Goal: Task Accomplishment & Management: Manage account settings

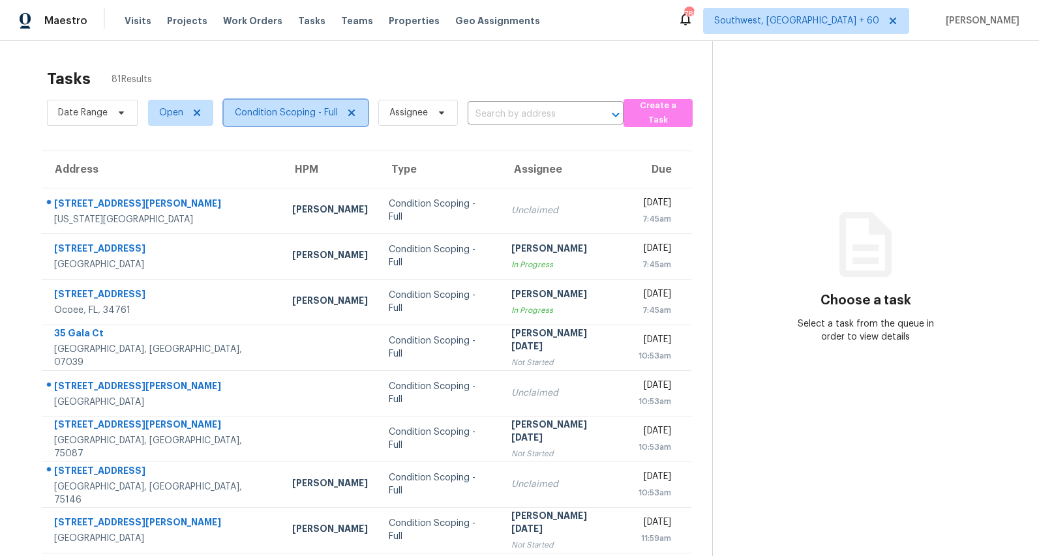
click at [313, 117] on span "Condition Scoping - Full" at bounding box center [286, 112] width 103 height 13
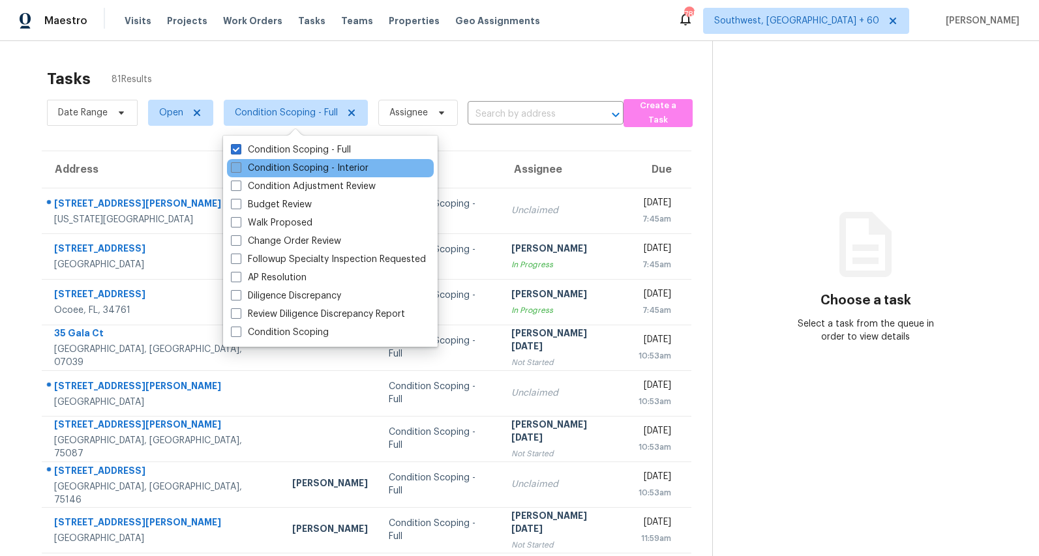
click at [299, 173] on label "Condition Scoping - Interior" at bounding box center [300, 168] width 138 height 13
click at [239, 170] on input "Condition Scoping - Interior" at bounding box center [235, 166] width 8 height 8
checkbox input "true"
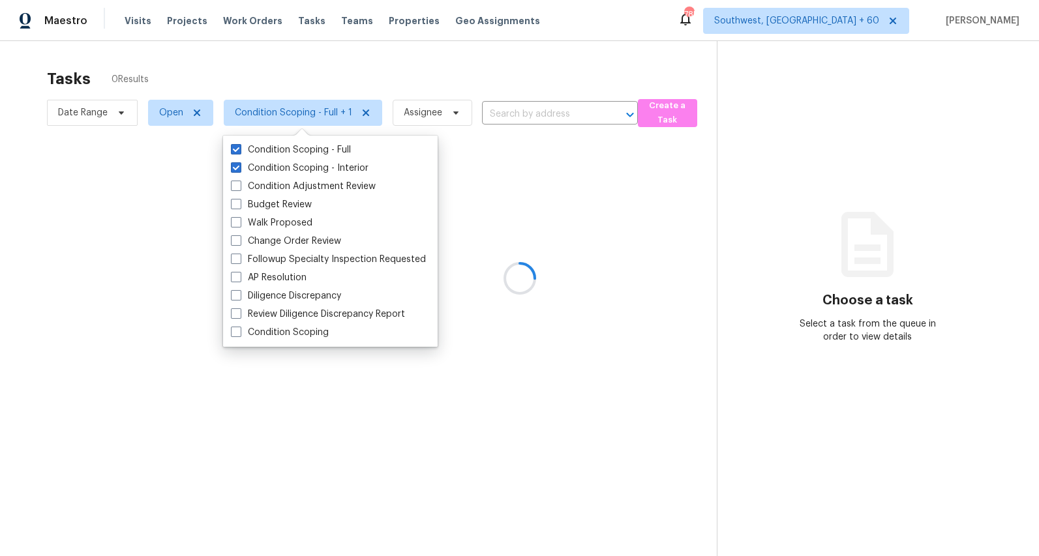
click at [266, 72] on div at bounding box center [519, 278] width 1039 height 556
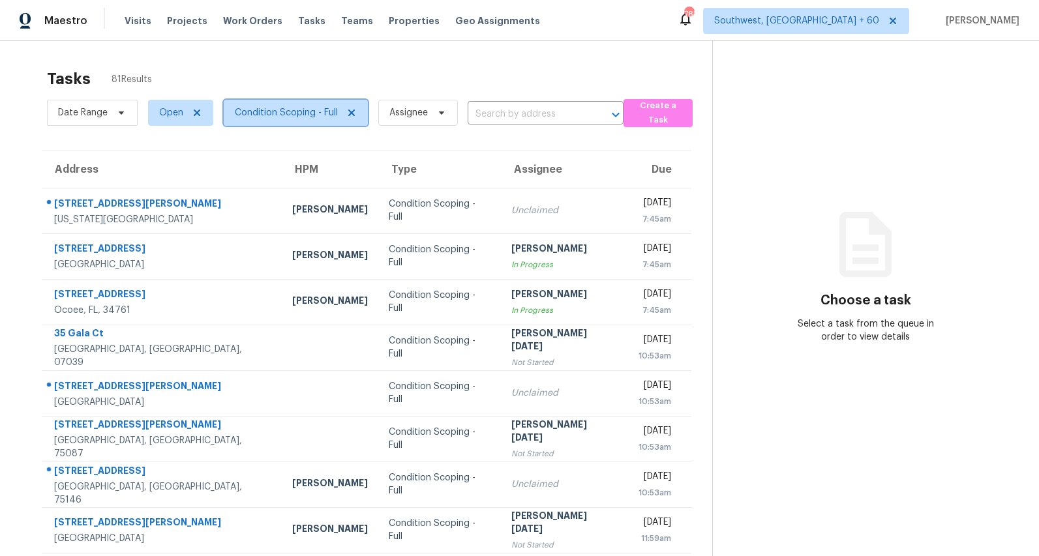
click at [311, 119] on span "Condition Scoping - Full" at bounding box center [296, 113] width 144 height 26
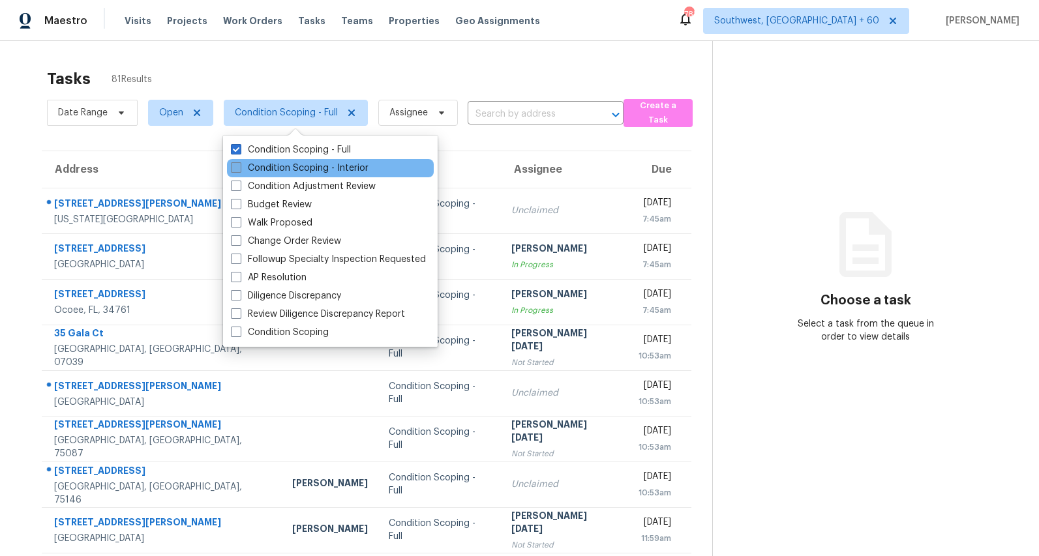
click at [301, 168] on label "Condition Scoping - Interior" at bounding box center [300, 168] width 138 height 13
click at [239, 168] on input "Condition Scoping - Interior" at bounding box center [235, 166] width 8 height 8
checkbox input "true"
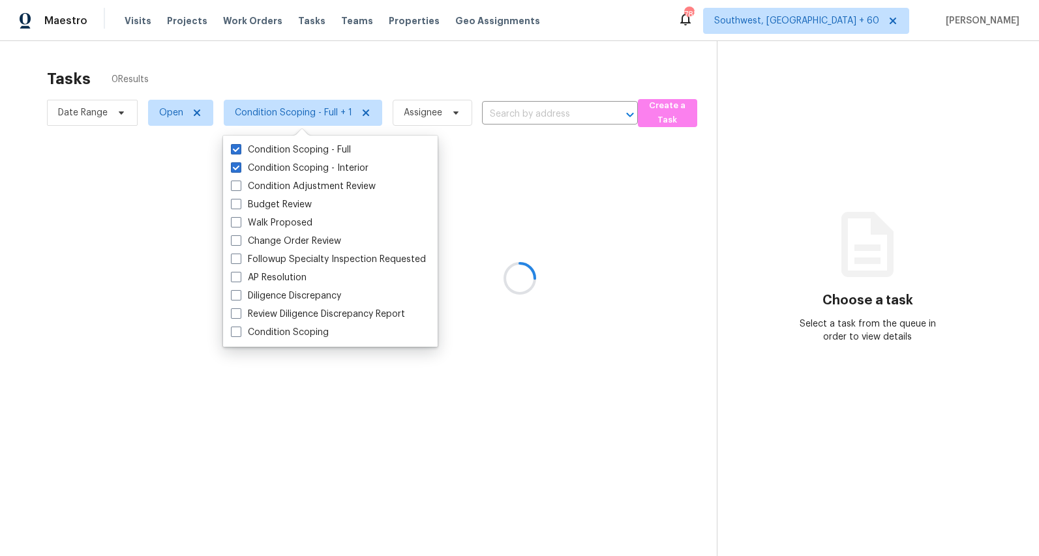
click at [227, 74] on div at bounding box center [519, 278] width 1039 height 556
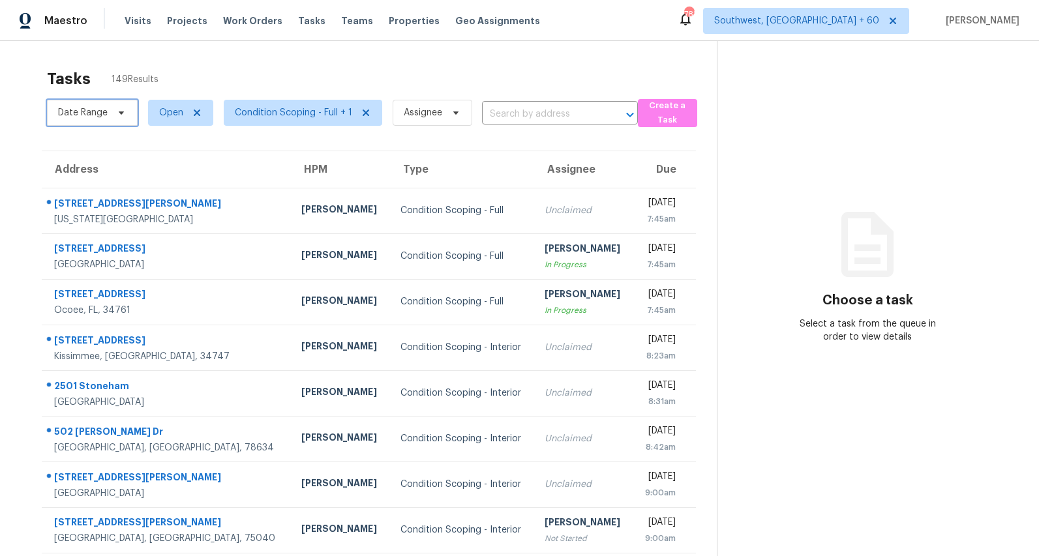
click at [100, 117] on span "Date Range" at bounding box center [83, 112] width 50 height 13
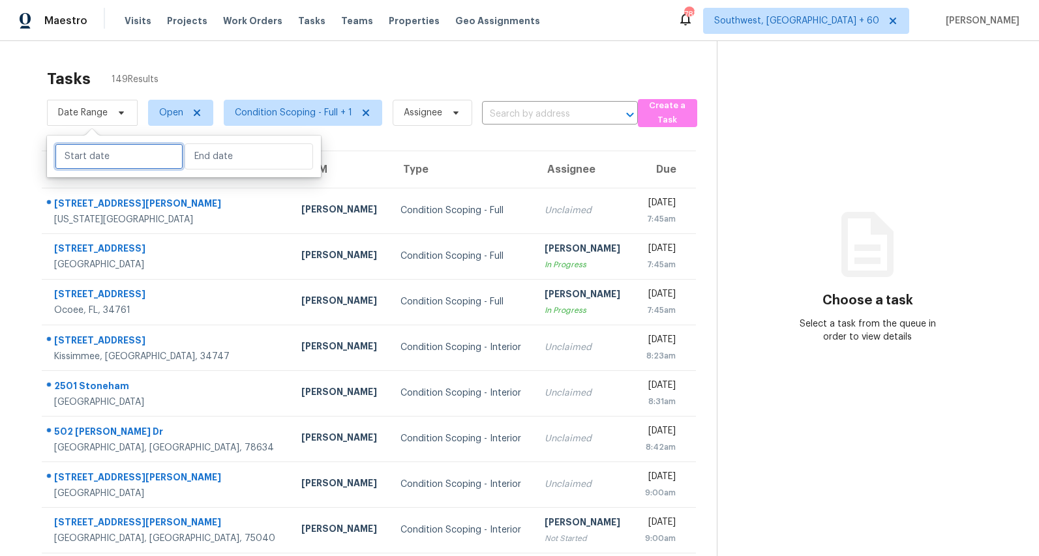
click at [104, 160] on input "text" at bounding box center [119, 156] width 128 height 26
select select "8"
select select "2025"
select select "9"
select select "2025"
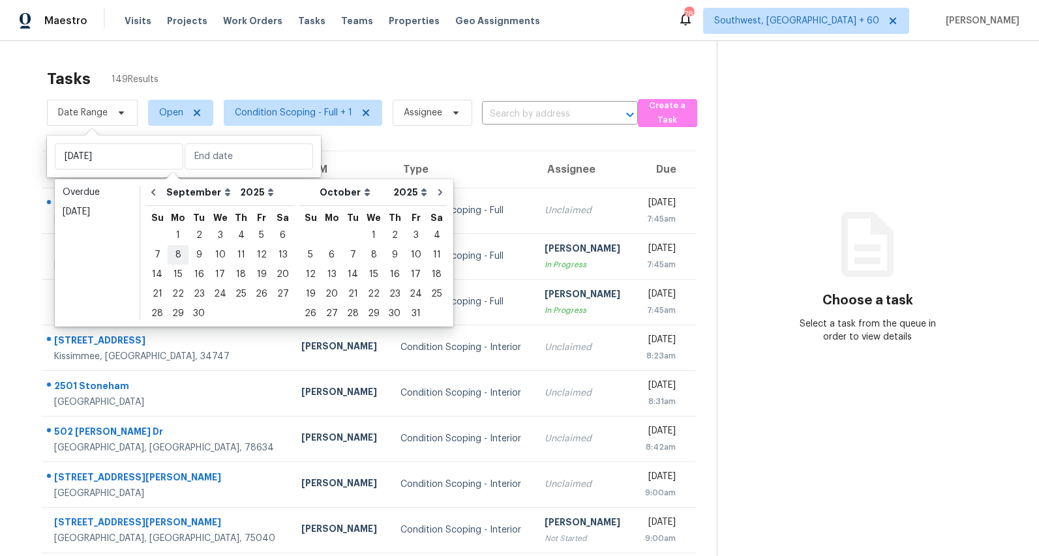
click at [174, 256] on div "8" at bounding box center [178, 255] width 21 height 18
type input "Mon, Sep 08"
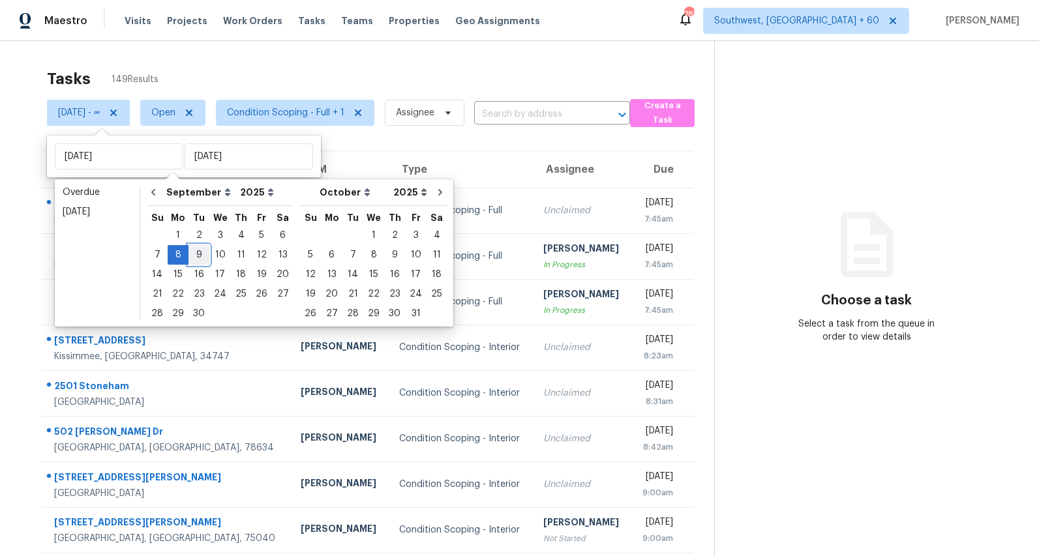
click at [195, 257] on div "9" at bounding box center [198, 255] width 21 height 18
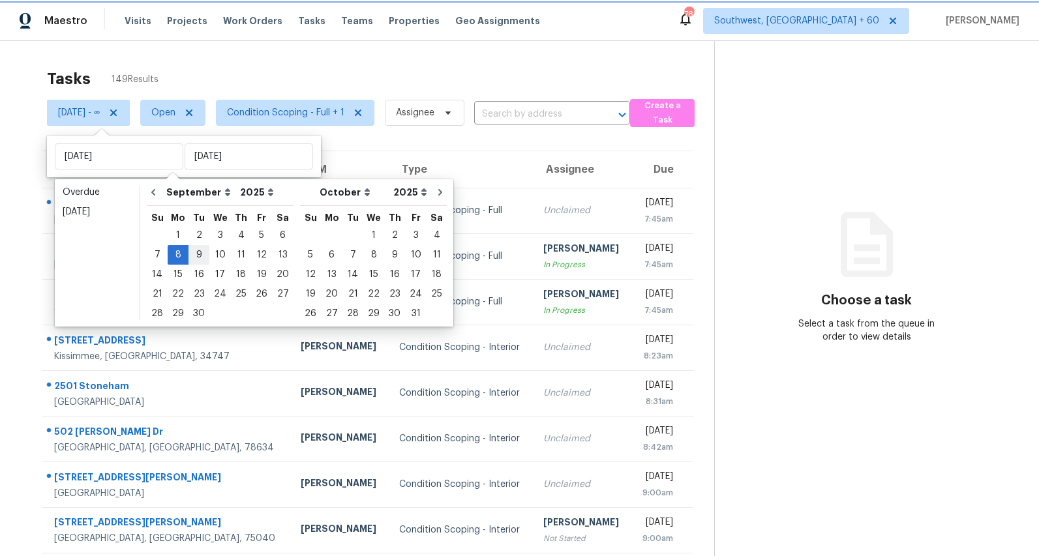
type input "Tue, Sep 09"
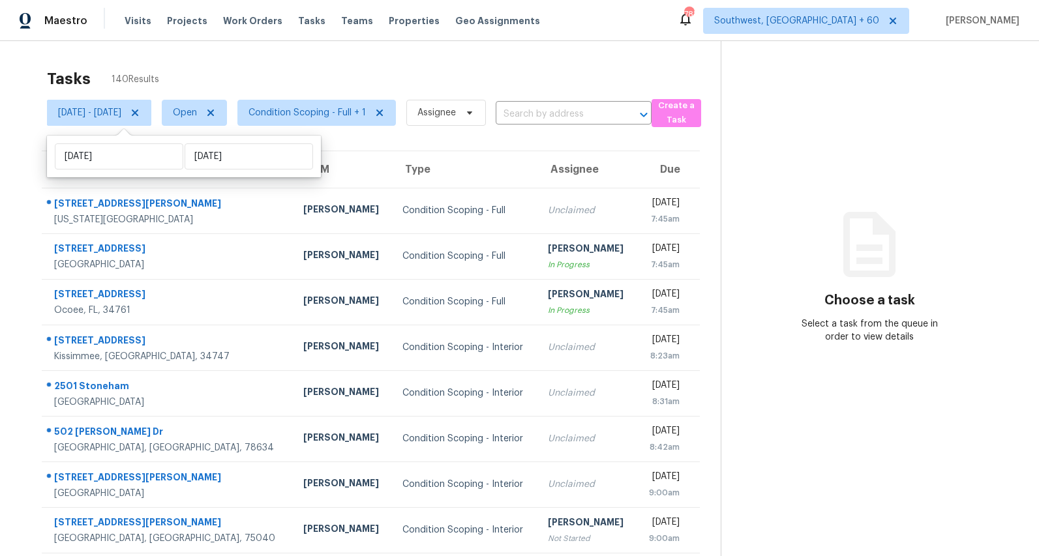
click at [246, 67] on div "Tasks 140 Results" at bounding box center [384, 79] width 674 height 34
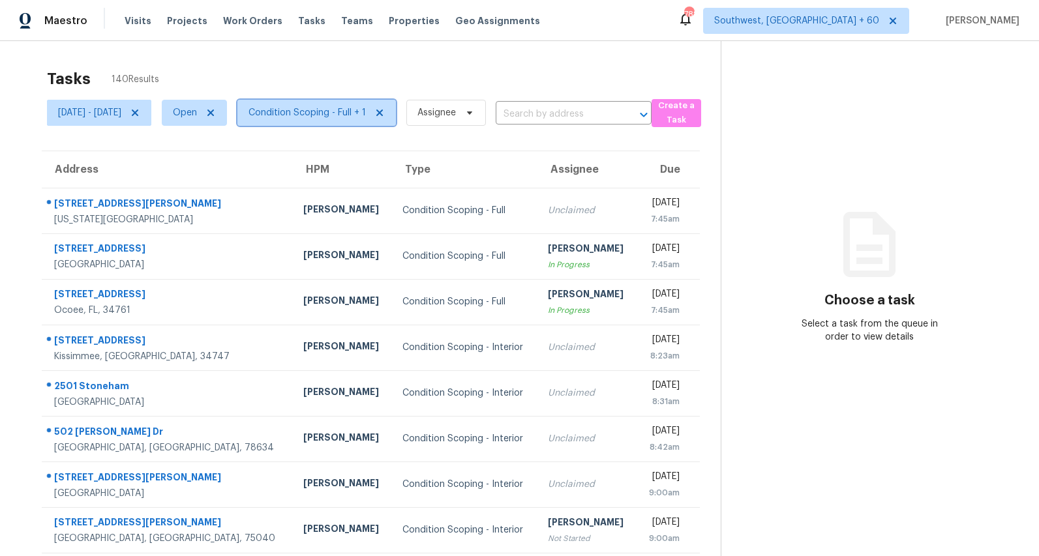
click at [366, 119] on span "Condition Scoping - Full + 1" at bounding box center [307, 112] width 117 height 13
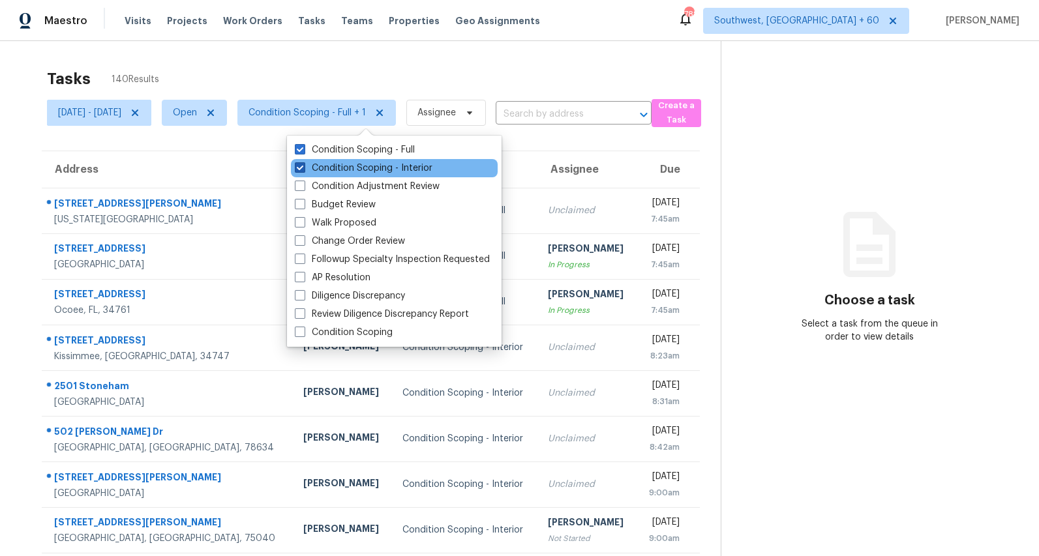
click at [359, 169] on label "Condition Scoping - Interior" at bounding box center [364, 168] width 138 height 13
click at [303, 169] on input "Condition Scoping - Interior" at bounding box center [299, 166] width 8 height 8
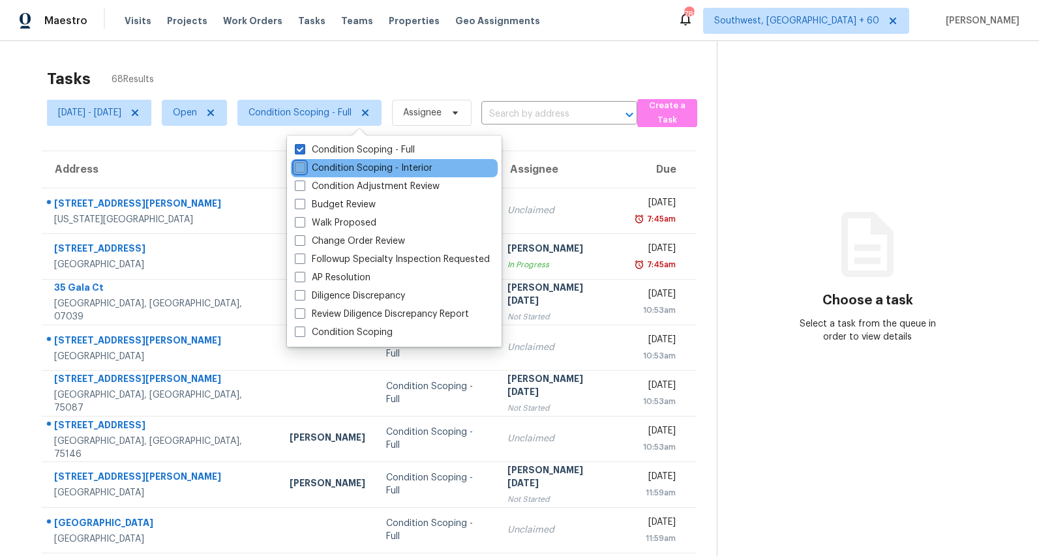
click at [333, 172] on label "Condition Scoping - Interior" at bounding box center [364, 168] width 138 height 13
click at [303, 170] on input "Condition Scoping - Interior" at bounding box center [299, 166] width 8 height 8
checkbox input "true"
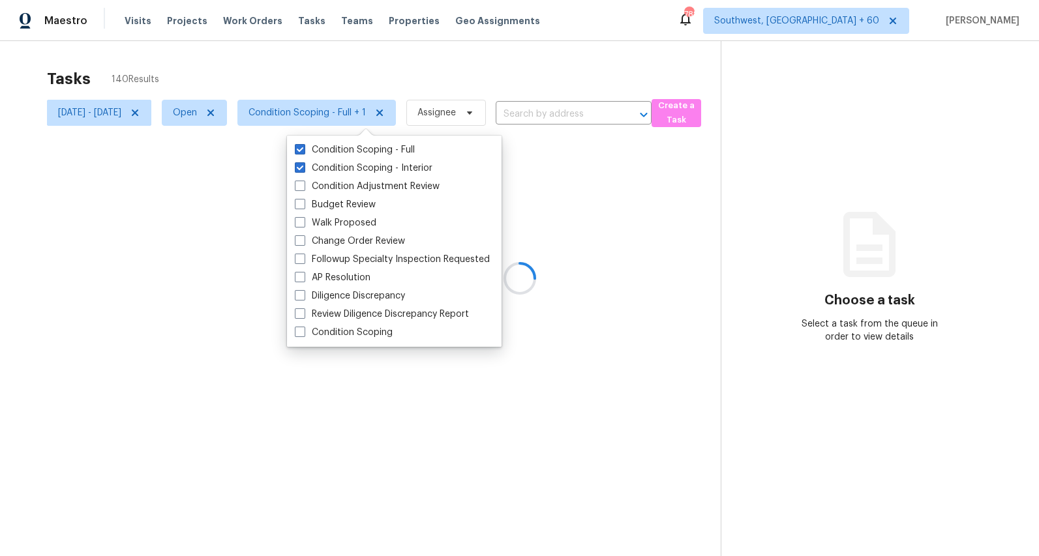
click at [295, 59] on div at bounding box center [519, 278] width 1039 height 556
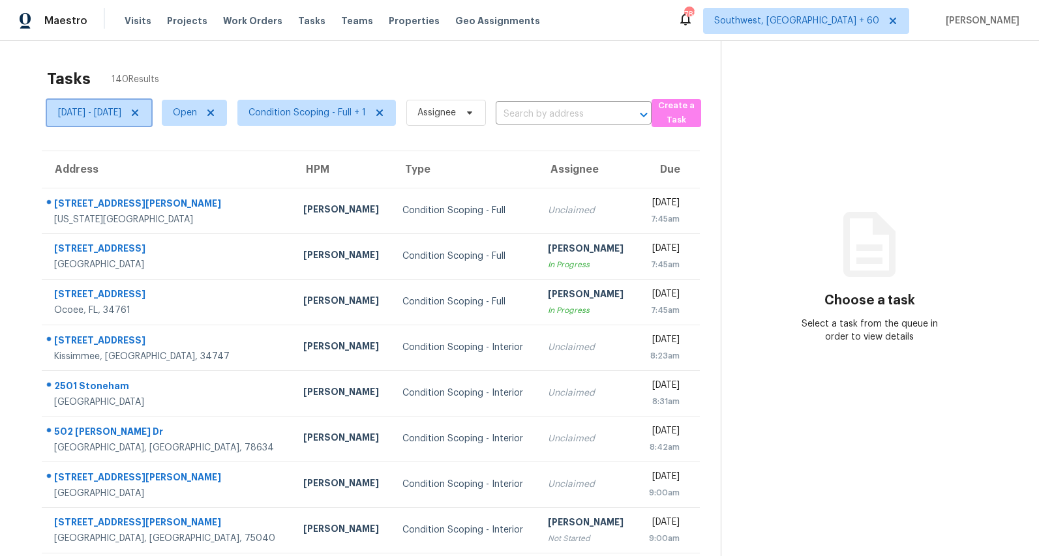
click at [103, 113] on span "Mon, Sep 08 - Tue, Sep 09" at bounding box center [89, 112] width 63 height 13
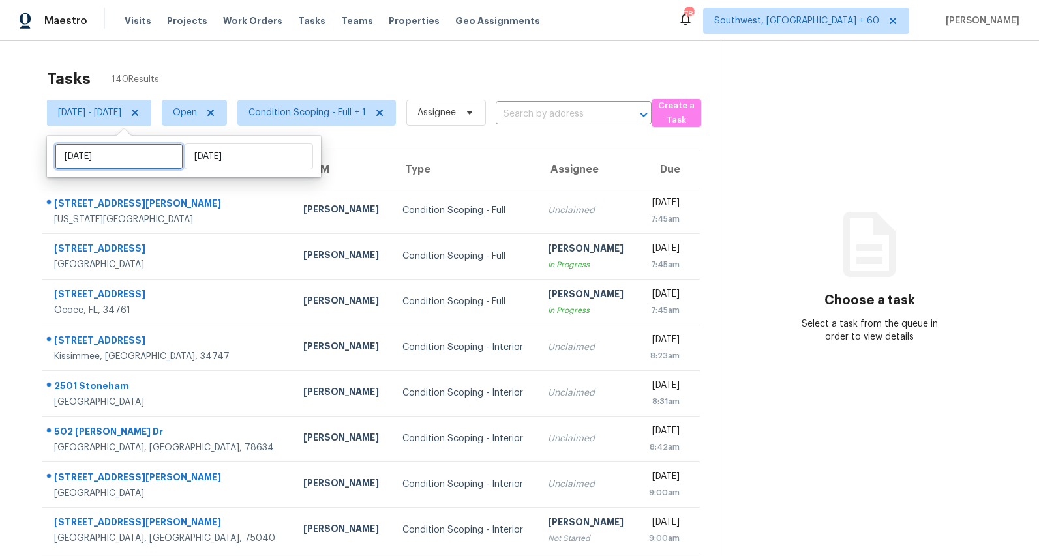
click at [134, 158] on input "Mon, Sep 08" at bounding box center [119, 156] width 128 height 26
select select "8"
select select "2025"
select select "9"
select select "2025"
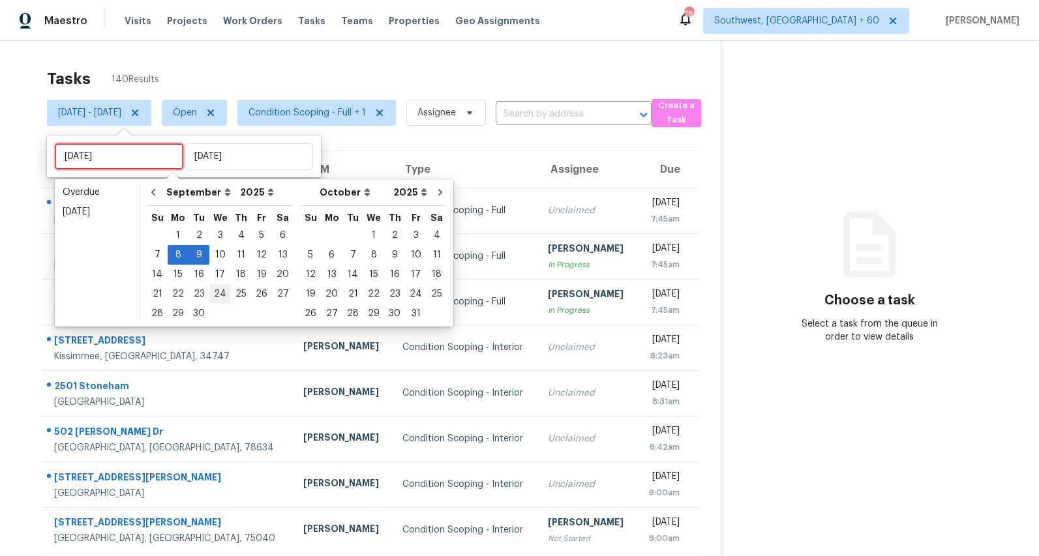
type input "Tue, Sep 16"
type input "[DATE]"
type input "Thu, Sep 25"
click at [220, 258] on div "10" at bounding box center [220, 255] width 22 height 18
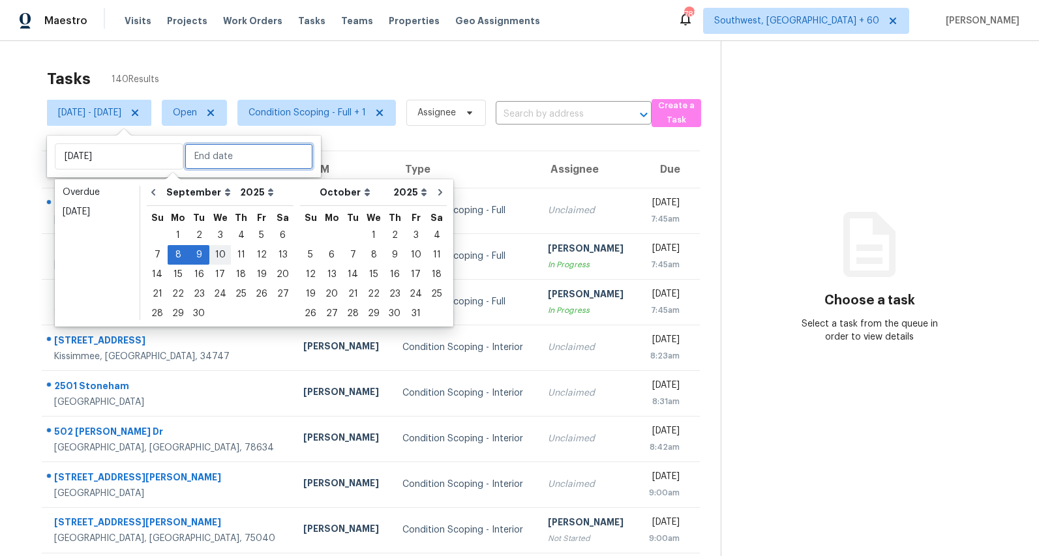
type input "Wed, Sep 10"
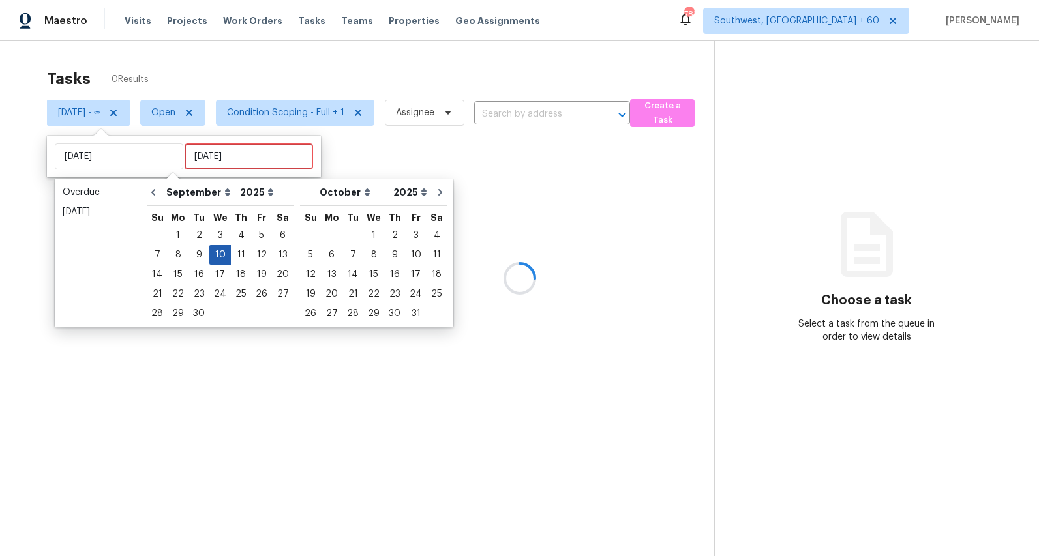
click at [220, 258] on div "10" at bounding box center [220, 255] width 22 height 18
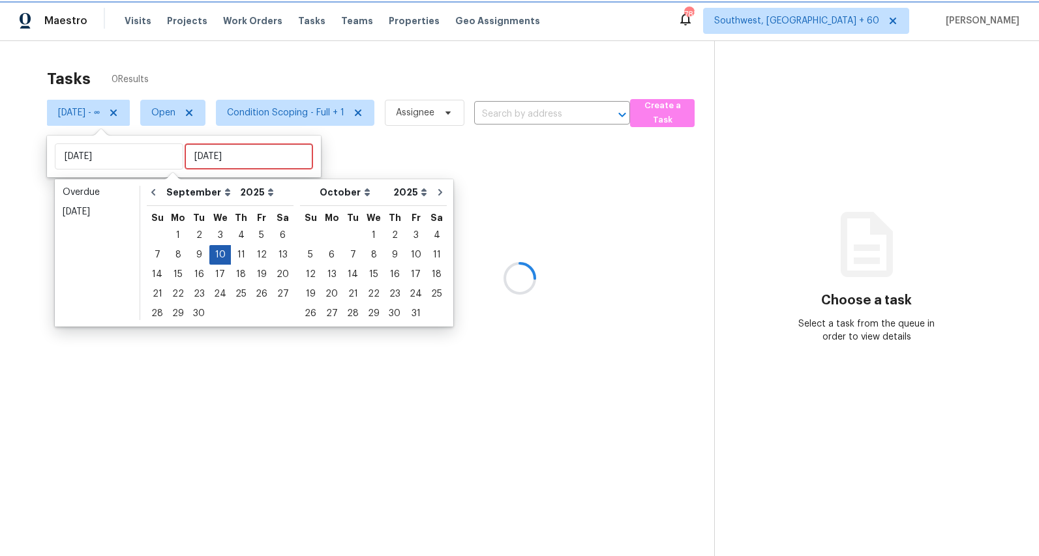
type input "Wed, Sep 10"
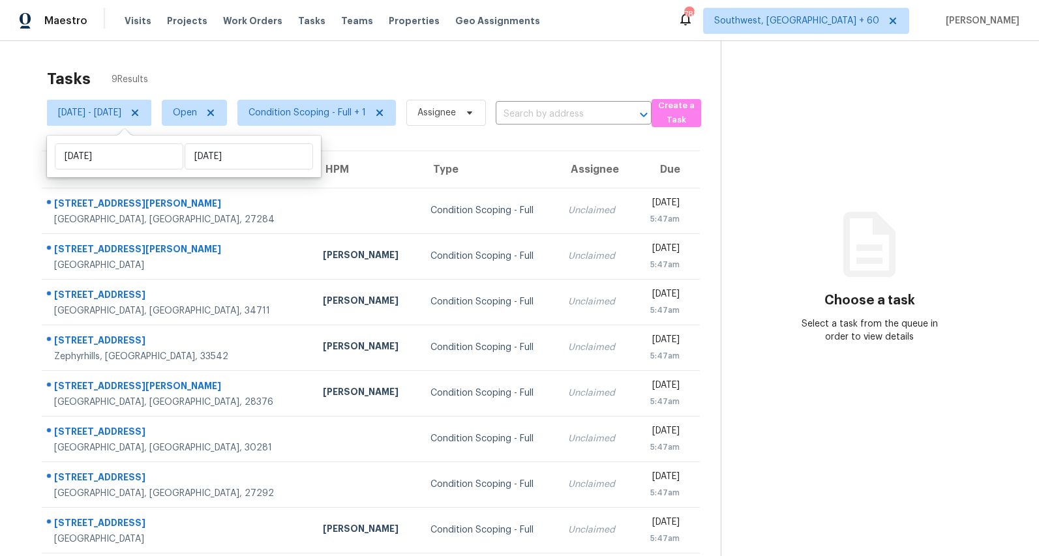
click at [324, 64] on div "Tasks 9 Results" at bounding box center [384, 79] width 674 height 34
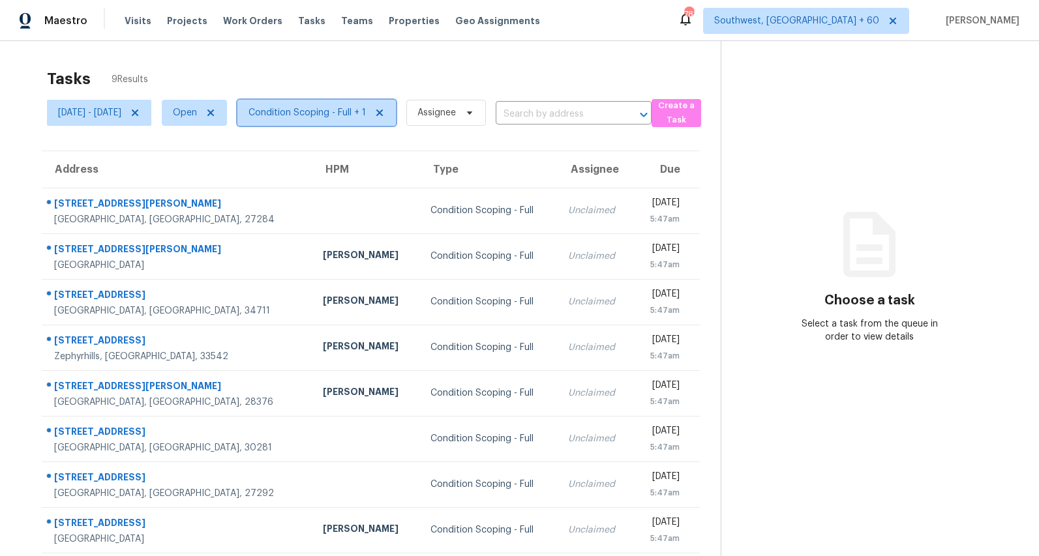
click at [366, 115] on span "Condition Scoping - Full + 1" at bounding box center [307, 112] width 117 height 13
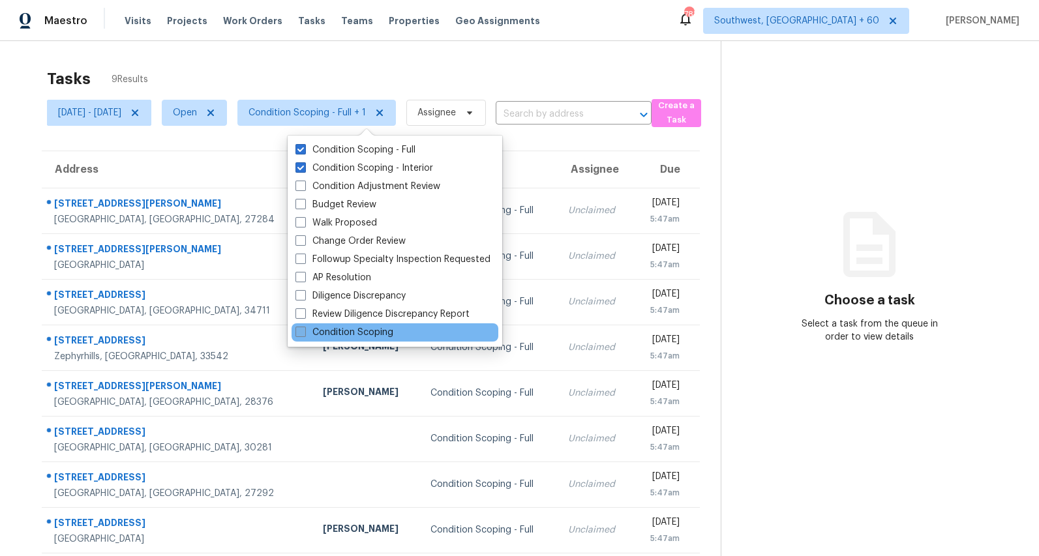
click at [365, 331] on label "Condition Scoping" at bounding box center [344, 332] width 98 height 13
click at [304, 331] on input "Condition Scoping" at bounding box center [299, 330] width 8 height 8
checkbox input "true"
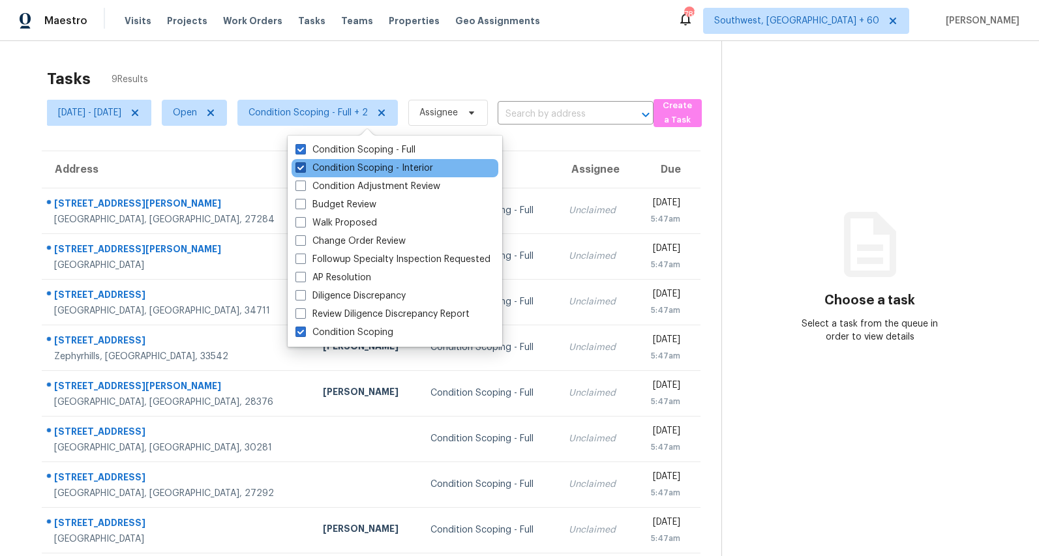
click at [343, 168] on label "Condition Scoping - Interior" at bounding box center [364, 168] width 138 height 13
click at [304, 168] on input "Condition Scoping - Interior" at bounding box center [299, 166] width 8 height 8
checkbox input "false"
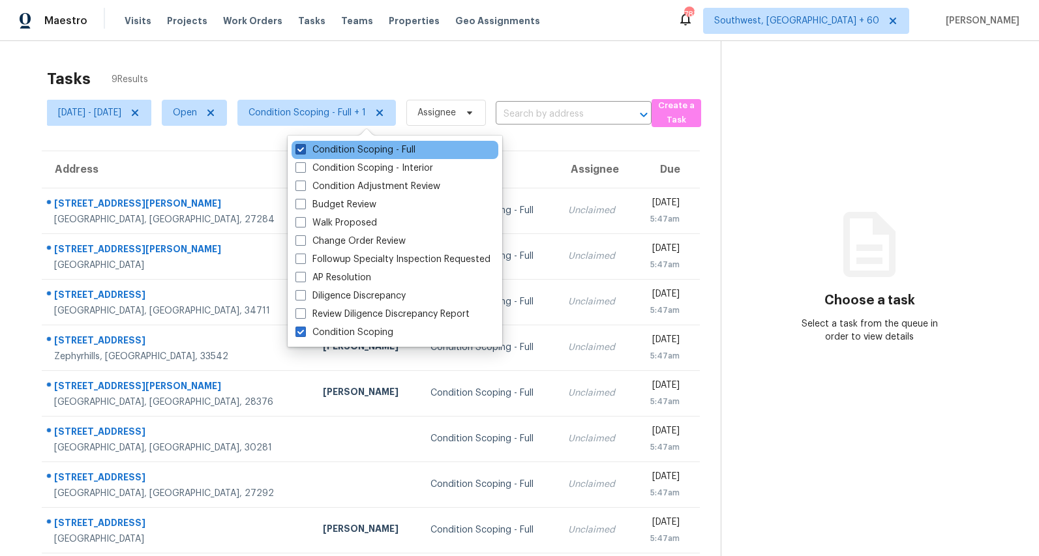
click at [333, 147] on label "Condition Scoping - Full" at bounding box center [355, 149] width 120 height 13
click at [304, 147] on input "Condition Scoping - Full" at bounding box center [299, 147] width 8 height 8
checkbox input "false"
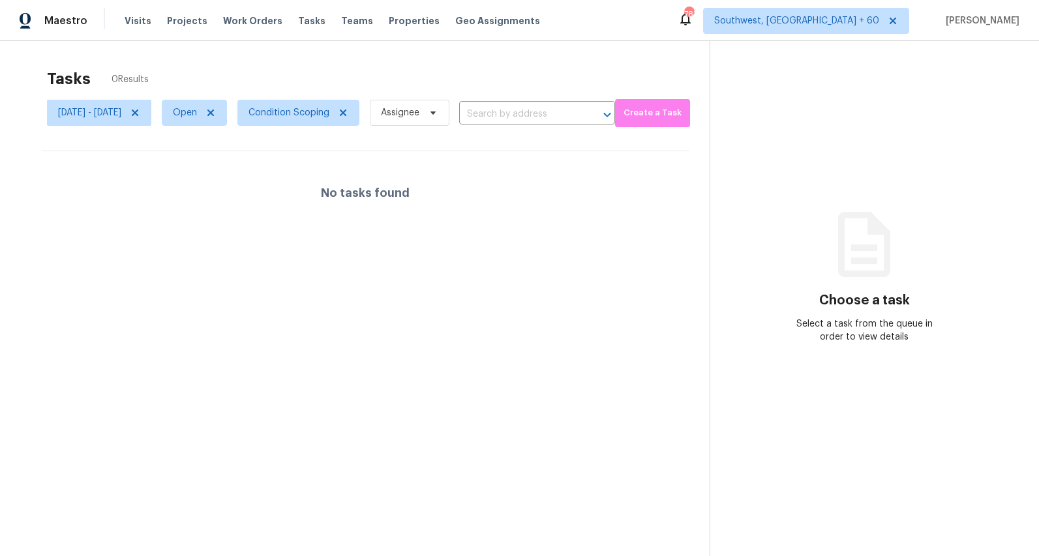
click at [191, 64] on div "Tasks 0 Results" at bounding box center [378, 79] width 663 height 34
click at [138, 114] on icon at bounding box center [135, 113] width 7 height 7
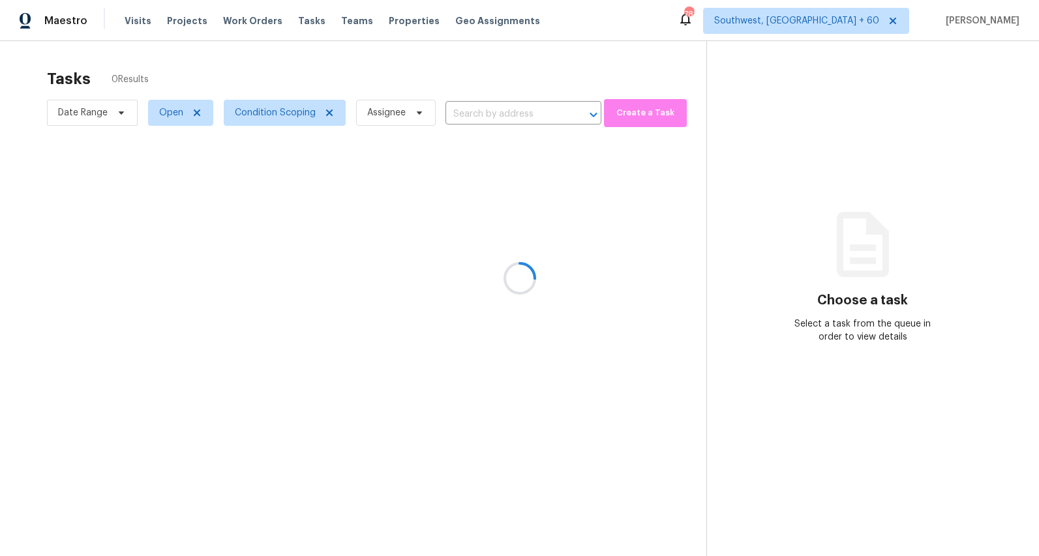
click at [294, 58] on div at bounding box center [519, 278] width 1039 height 556
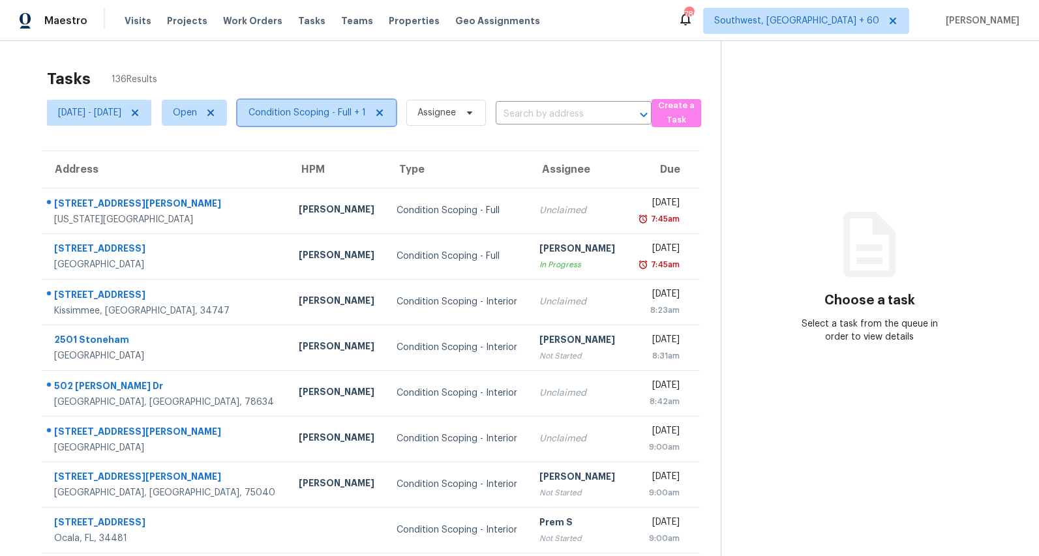
click at [353, 113] on span "Condition Scoping - Full + 1" at bounding box center [307, 112] width 117 height 13
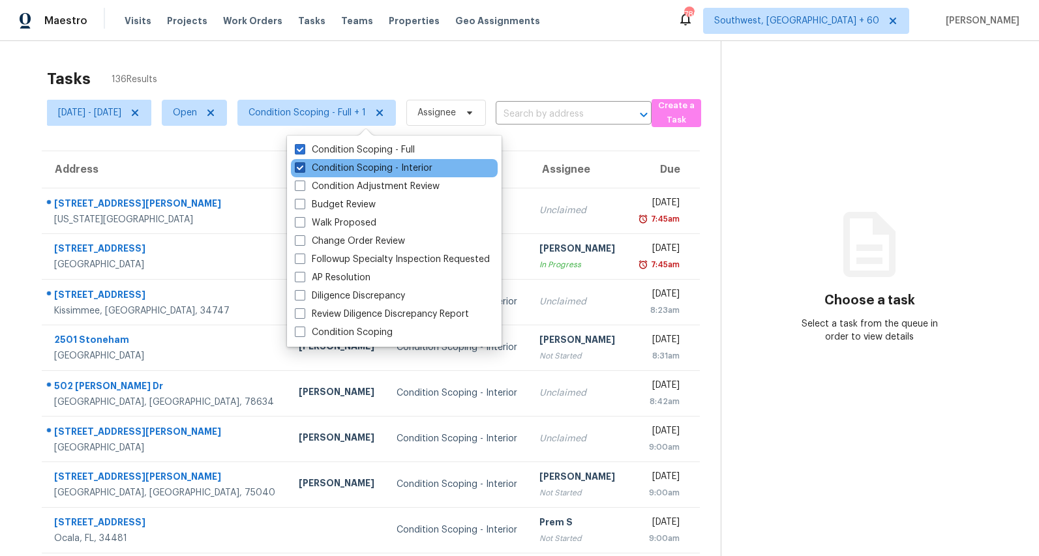
click at [348, 168] on label "Condition Scoping - Interior" at bounding box center [364, 168] width 138 height 13
click at [303, 168] on input "Condition Scoping - Interior" at bounding box center [299, 166] width 8 height 8
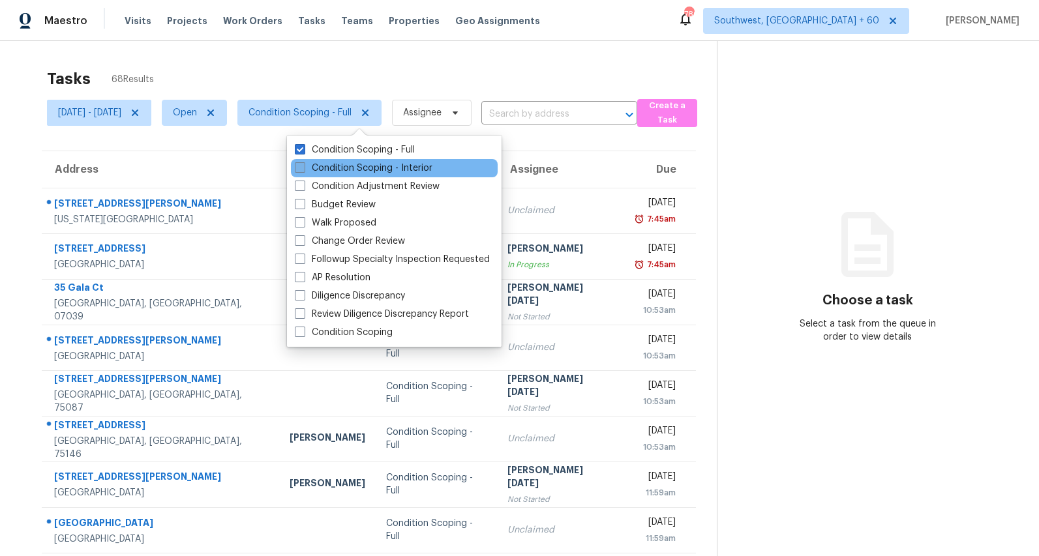
click at [354, 168] on label "Condition Scoping - Interior" at bounding box center [364, 168] width 138 height 13
click at [303, 168] on input "Condition Scoping - Interior" at bounding box center [299, 166] width 8 height 8
checkbox input "true"
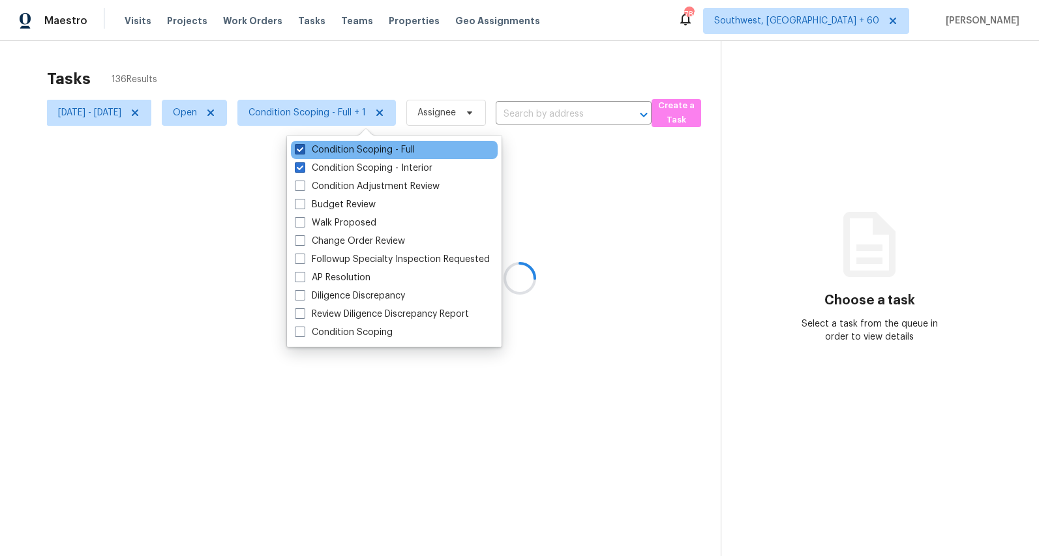
click at [349, 150] on label "Condition Scoping - Full" at bounding box center [355, 149] width 120 height 13
click at [303, 150] on input "Condition Scoping - Full" at bounding box center [299, 147] width 8 height 8
checkbox input "false"
click at [267, 68] on div at bounding box center [519, 278] width 1039 height 556
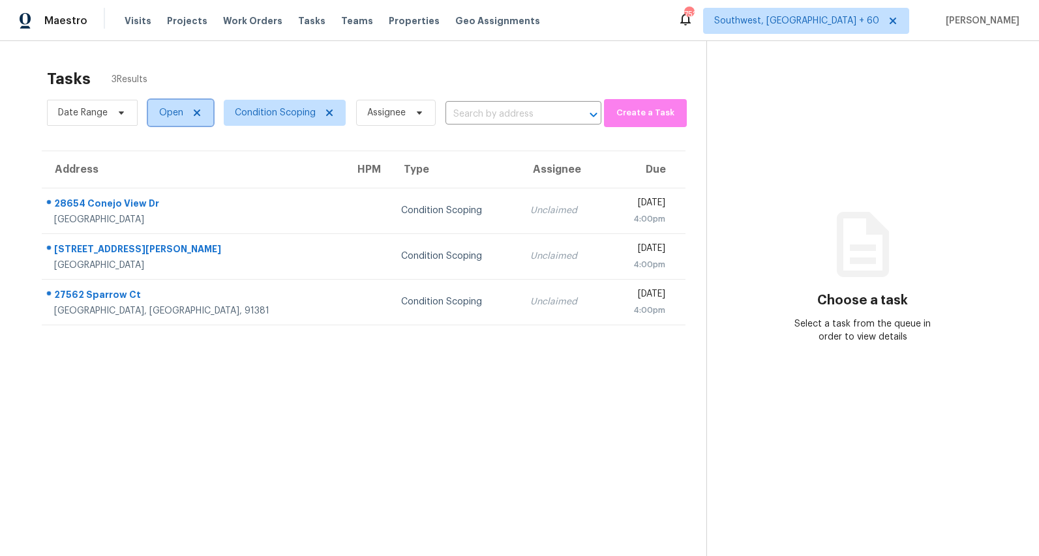
click at [157, 111] on span "Open" at bounding box center [180, 113] width 65 height 26
click at [179, 167] on label "Closed" at bounding box center [178, 168] width 47 height 13
click at [164, 167] on input "Closed" at bounding box center [159, 166] width 8 height 8
checkbox input "true"
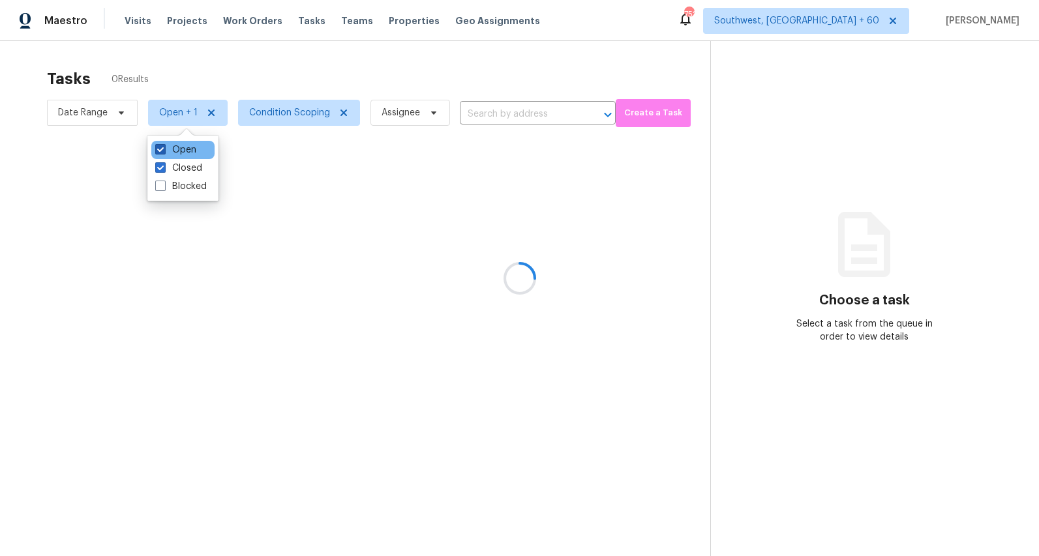
click at [168, 153] on label "Open" at bounding box center [175, 149] width 41 height 13
click at [164, 152] on input "Open" at bounding box center [159, 147] width 8 height 8
checkbox input "false"
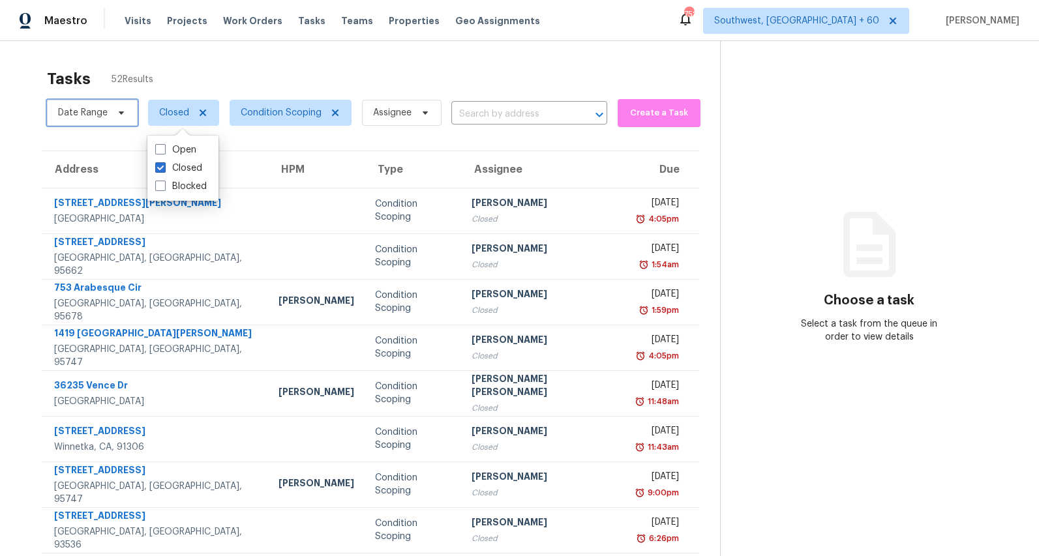
click at [104, 115] on span "Date Range" at bounding box center [83, 112] width 50 height 13
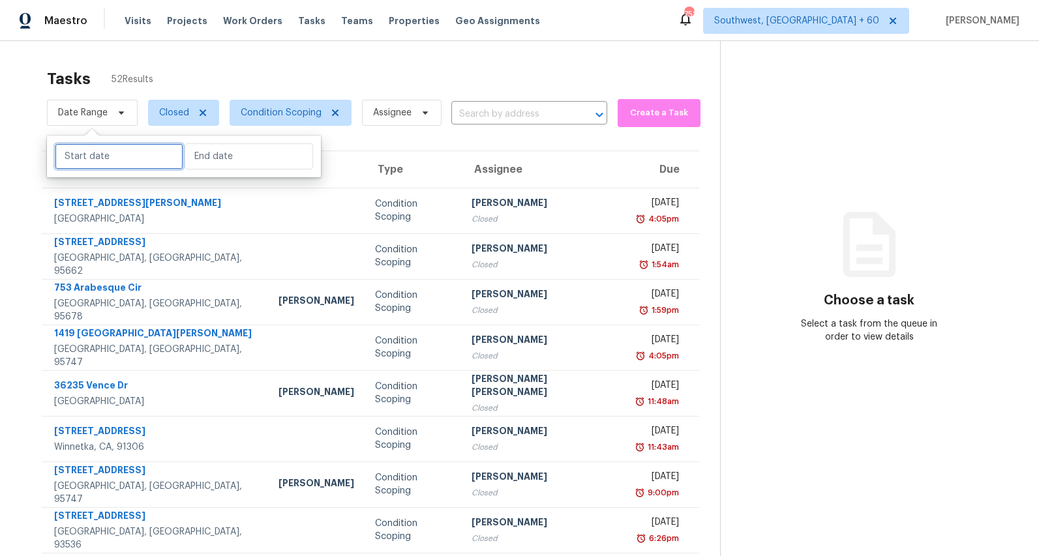
click at [110, 155] on input "text" at bounding box center [119, 156] width 128 height 26
select select "8"
select select "2025"
select select "9"
select select "2025"
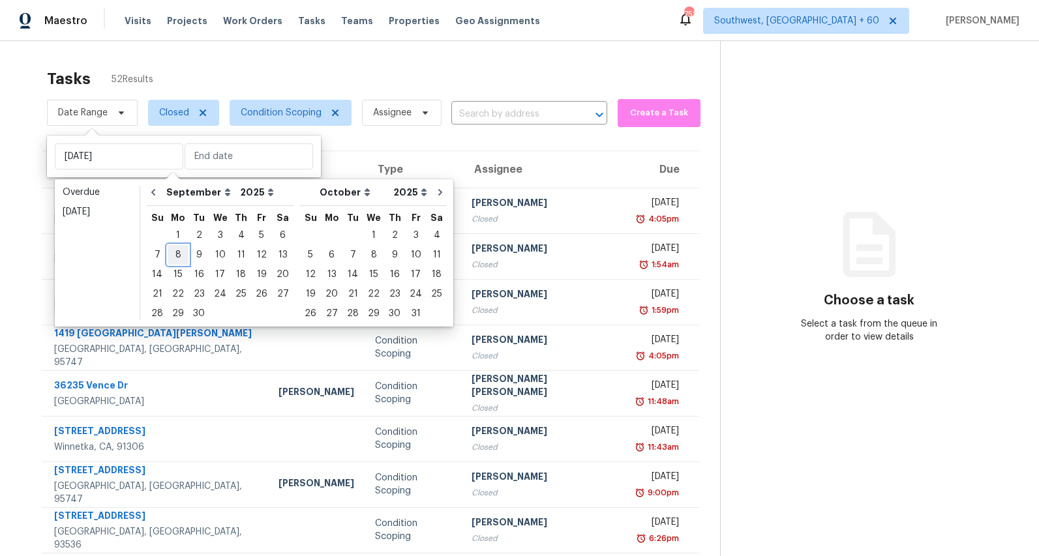
click at [175, 255] on div "8" at bounding box center [178, 255] width 21 height 18
type input "Mon, Sep 08"
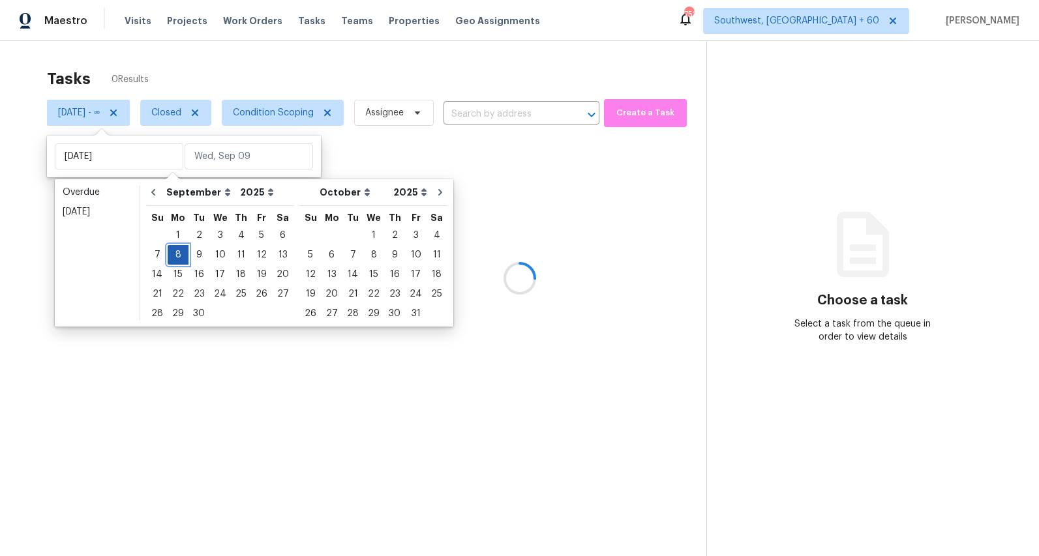
click at [175, 255] on div "8" at bounding box center [178, 255] width 21 height 18
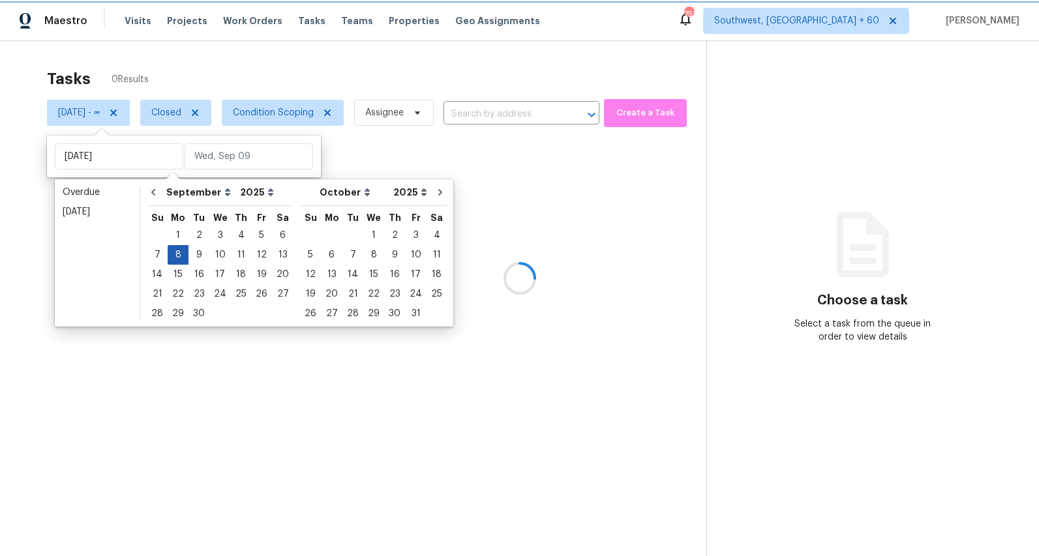
type input "Mon, Sep 08"
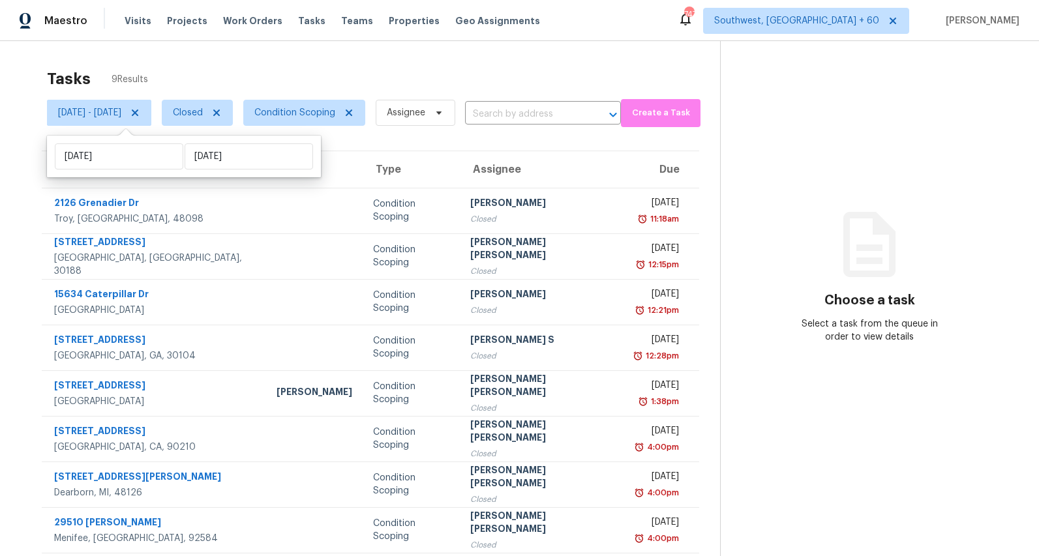
click at [201, 64] on div "Tasks 9 Results" at bounding box center [383, 79] width 673 height 34
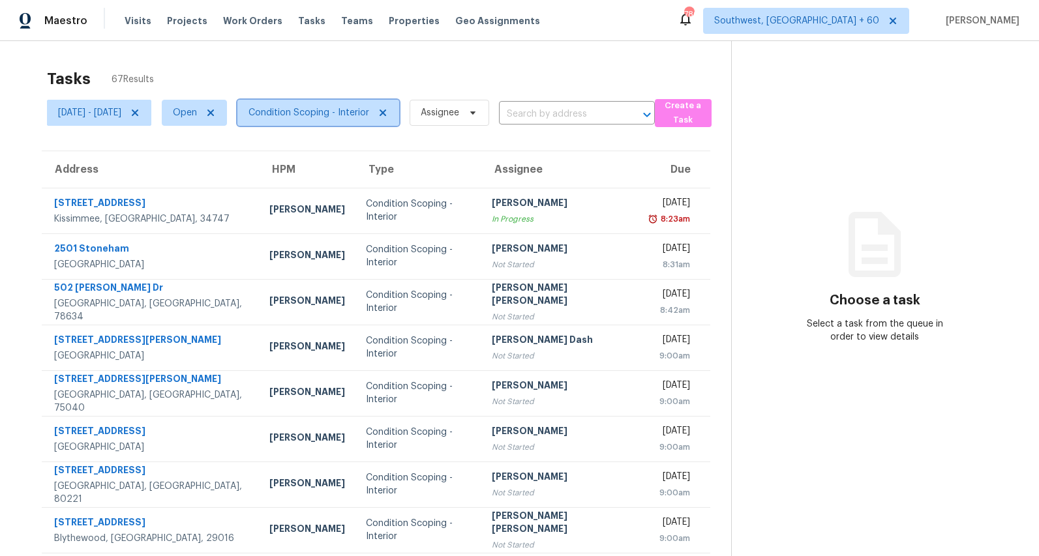
click at [369, 111] on span "Condition Scoping - Interior" at bounding box center [309, 112] width 121 height 13
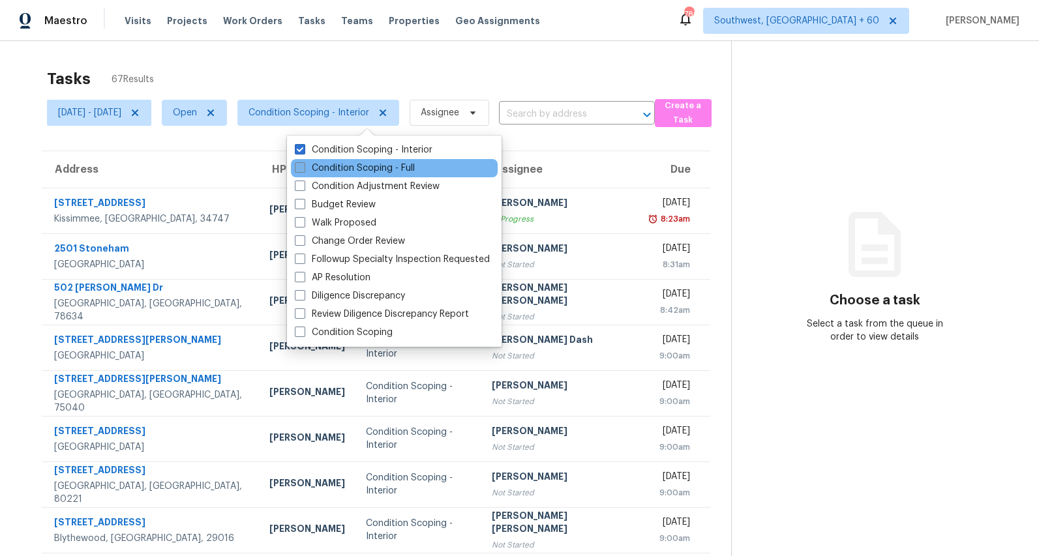
click at [362, 170] on label "Condition Scoping - Full" at bounding box center [355, 168] width 120 height 13
click at [303, 170] on input "Condition Scoping - Full" at bounding box center [299, 166] width 8 height 8
checkbox input "true"
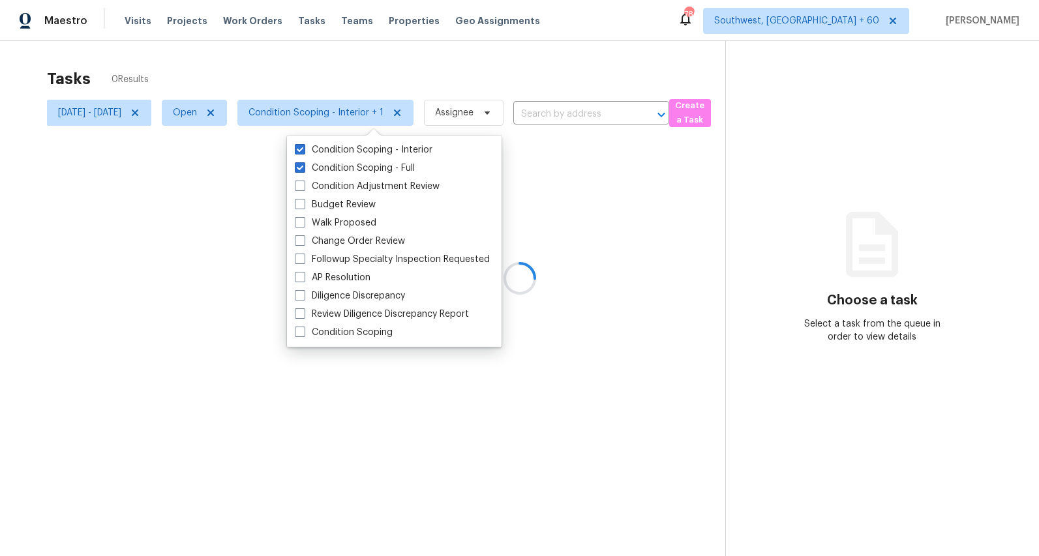
click at [245, 62] on div at bounding box center [519, 278] width 1039 height 556
